Goal: Task Accomplishment & Management: Manage account settings

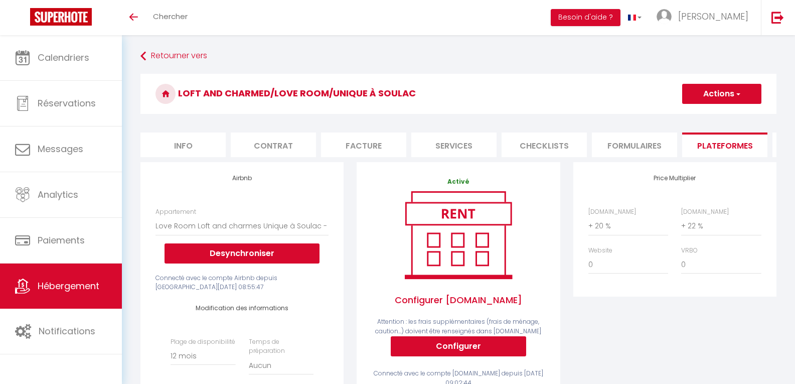
select select "6523-1505850914561462190"
select select "365"
select select "EUR"
select select
select select "+ 20 %"
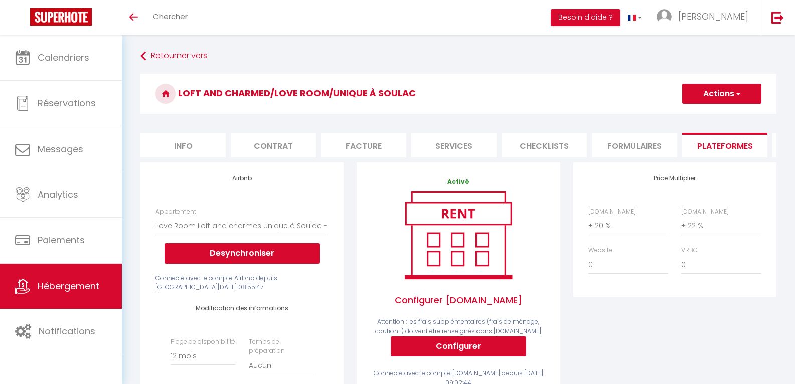
select select "+ 22 %"
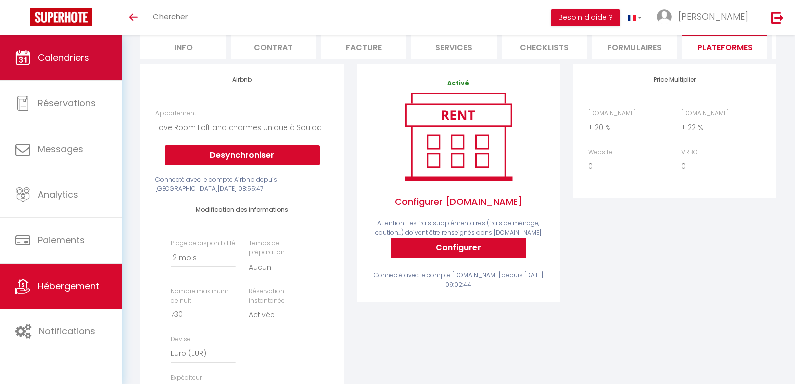
click at [57, 53] on span "Calendriers" at bounding box center [64, 57] width 52 height 13
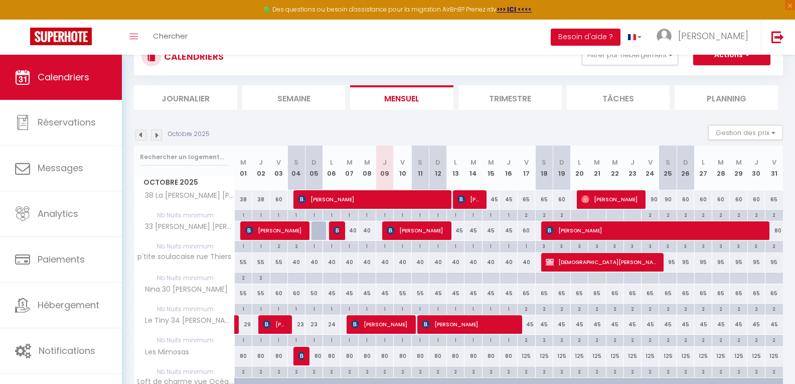
scroll to position [82, 0]
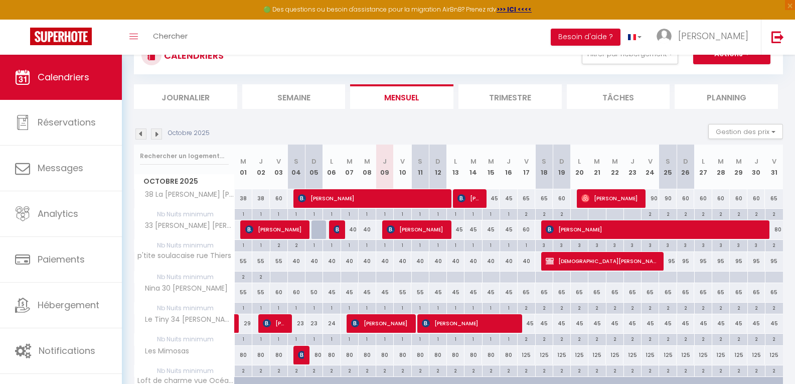
click at [138, 133] on img at bounding box center [140, 133] width 11 height 11
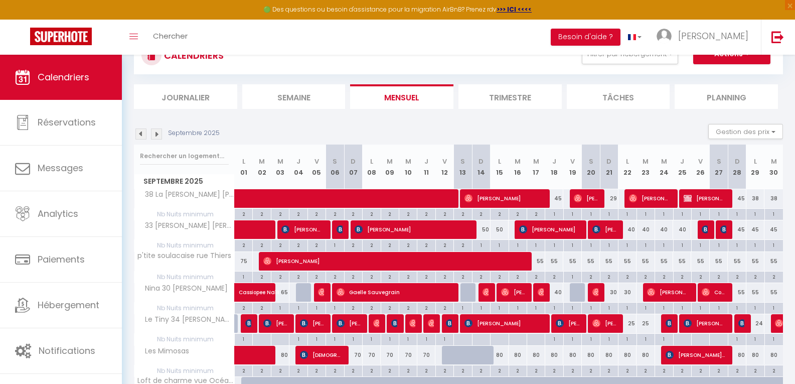
click at [157, 132] on img at bounding box center [156, 133] width 11 height 11
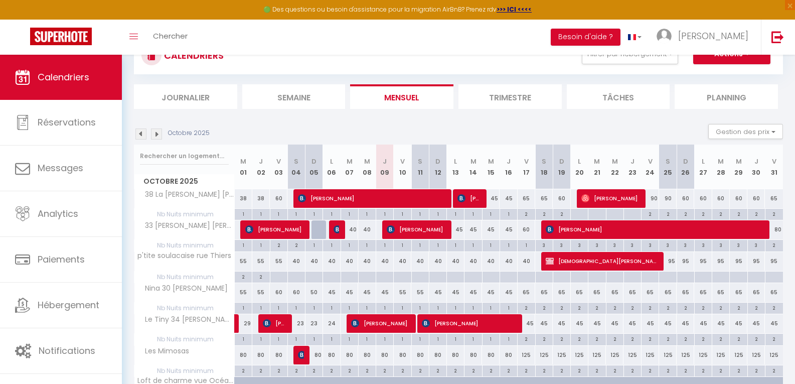
click at [156, 134] on img at bounding box center [156, 133] width 11 height 11
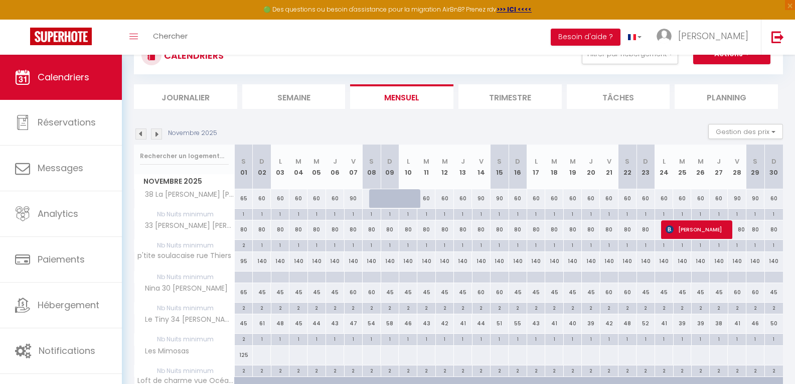
click at [159, 133] on img at bounding box center [156, 133] width 11 height 11
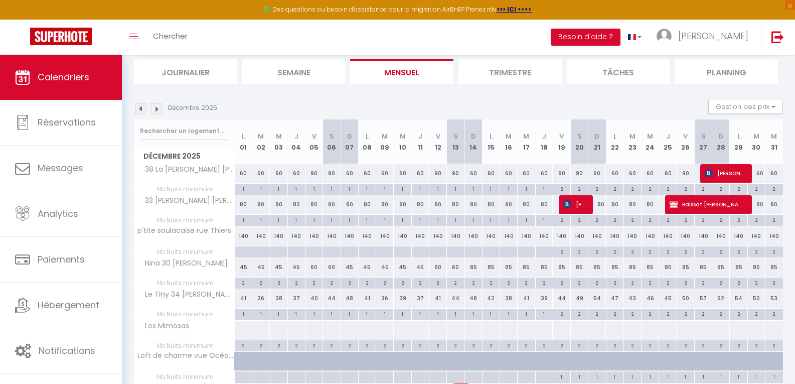
scroll to position [109, 0]
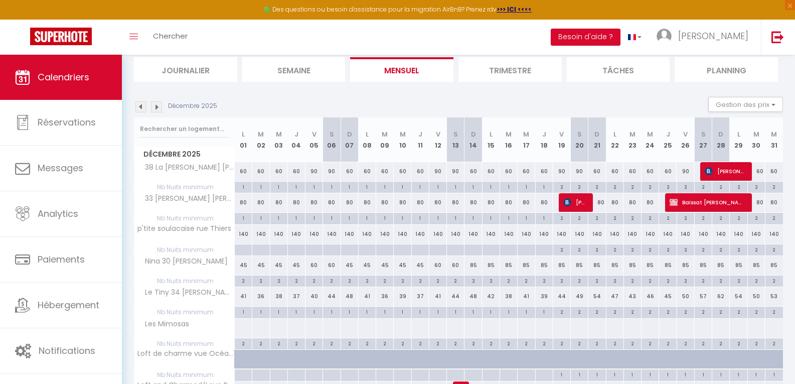
click at [155, 107] on img at bounding box center [156, 106] width 11 height 11
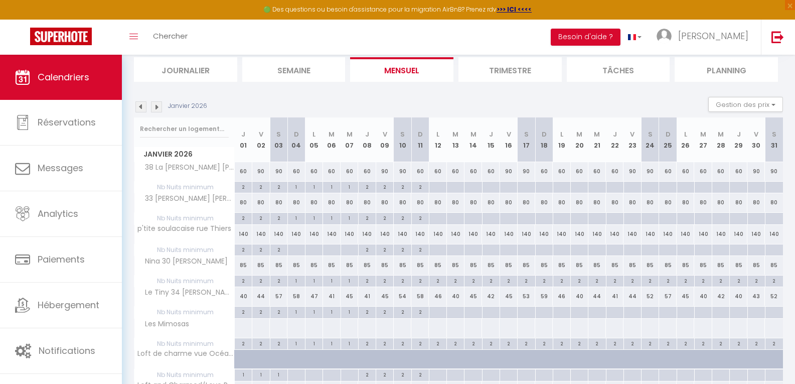
click at [155, 107] on img at bounding box center [156, 106] width 11 height 11
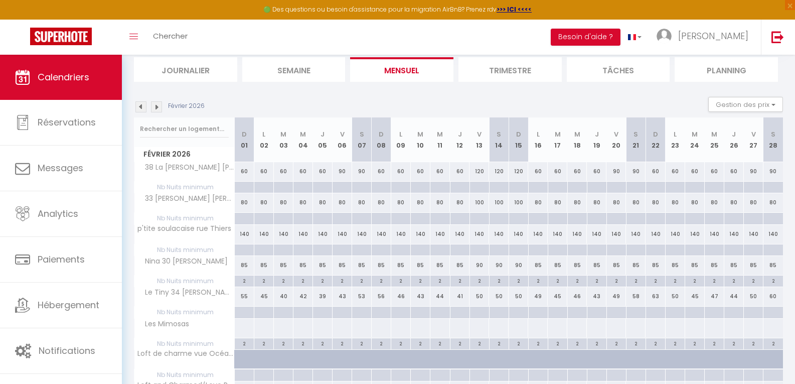
click at [155, 107] on img at bounding box center [156, 106] width 11 height 11
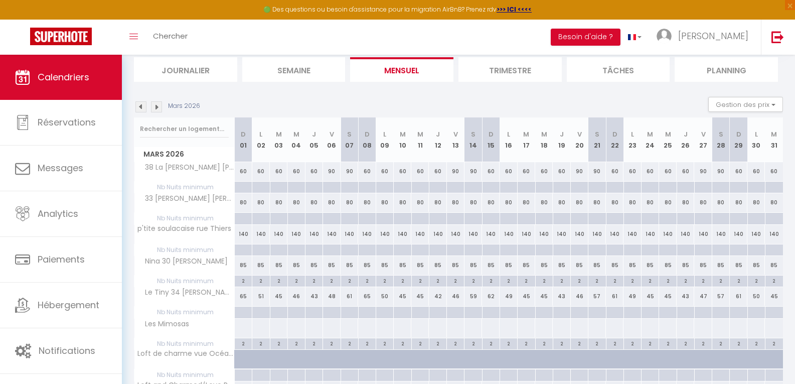
click at [155, 107] on img at bounding box center [156, 106] width 11 height 11
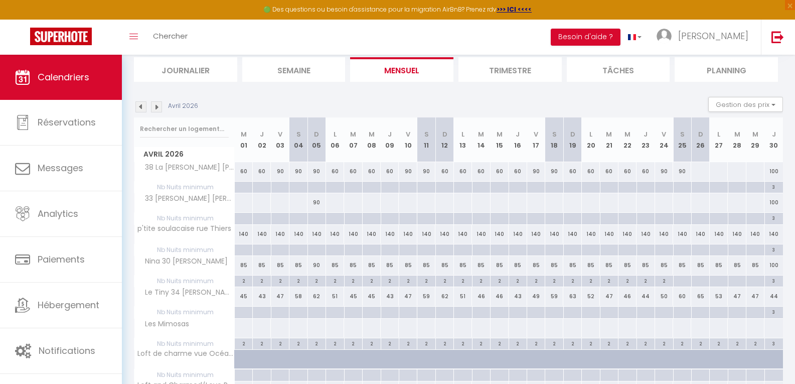
click at [155, 107] on img at bounding box center [156, 106] width 11 height 11
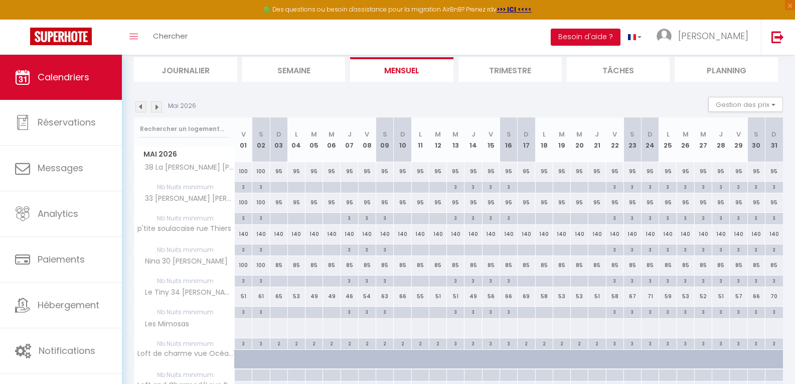
click at [155, 107] on img at bounding box center [156, 106] width 11 height 11
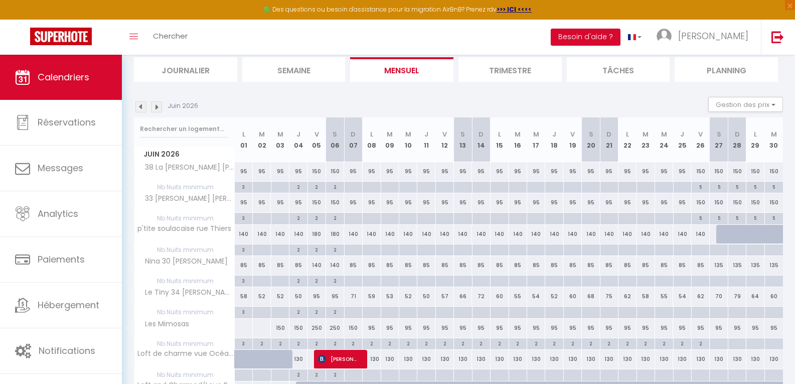
click at [155, 107] on img at bounding box center [156, 106] width 11 height 11
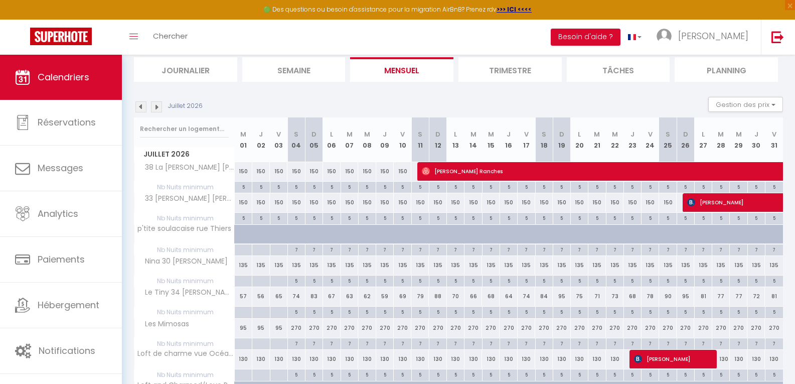
click at [155, 107] on img at bounding box center [156, 106] width 11 height 11
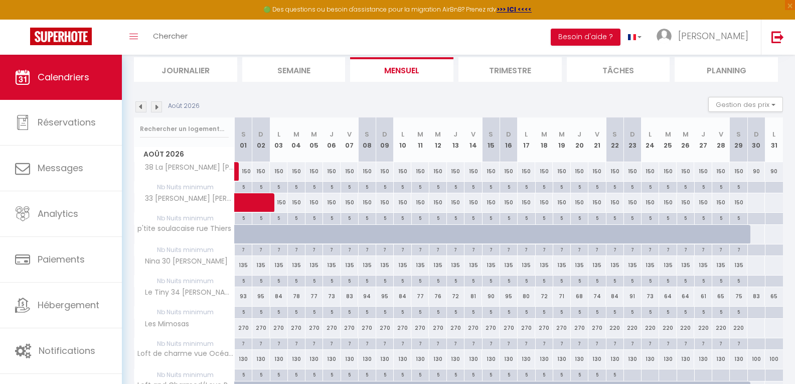
click at [140, 108] on img at bounding box center [140, 106] width 11 height 11
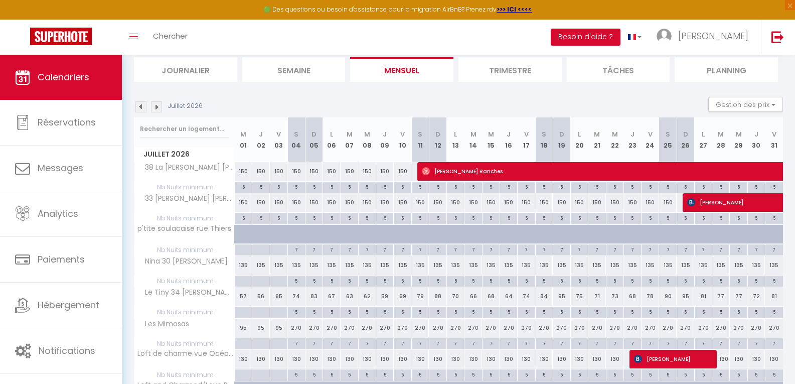
click at [140, 108] on img at bounding box center [140, 106] width 11 height 11
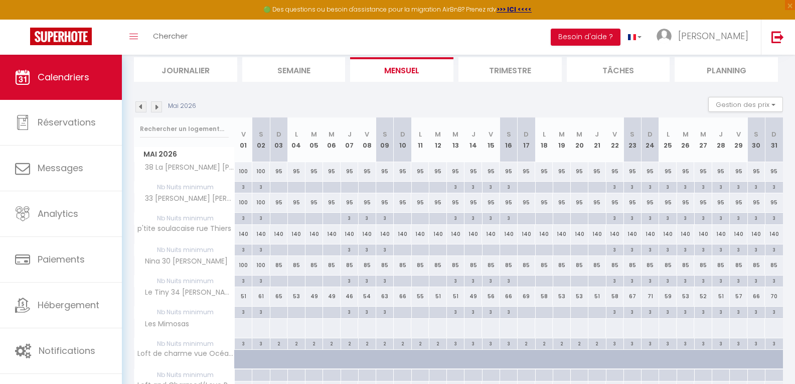
click at [140, 108] on img at bounding box center [140, 106] width 11 height 11
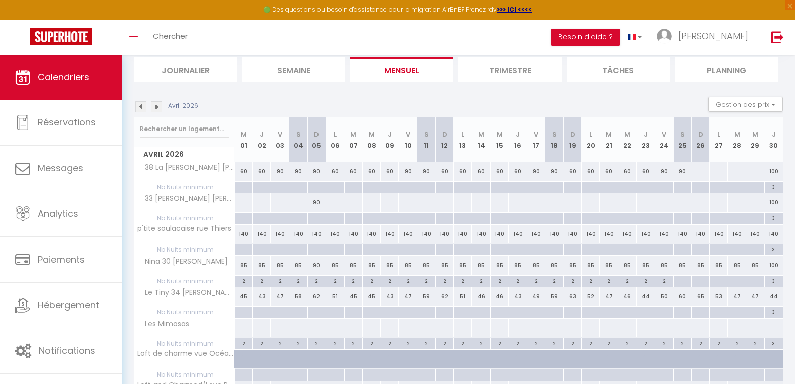
click at [140, 108] on img at bounding box center [140, 106] width 11 height 11
